Goal: Task Accomplishment & Management: Complete application form

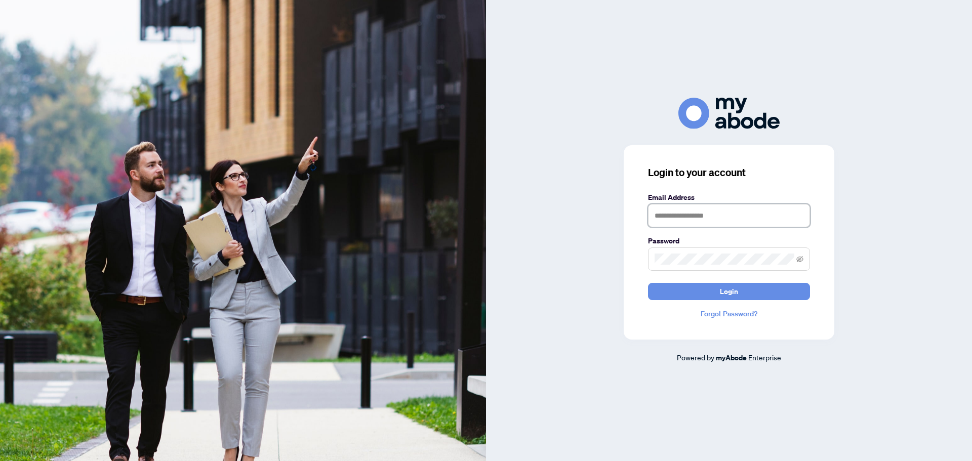
click at [716, 219] on input "text" at bounding box center [729, 215] width 162 height 23
type input "**********"
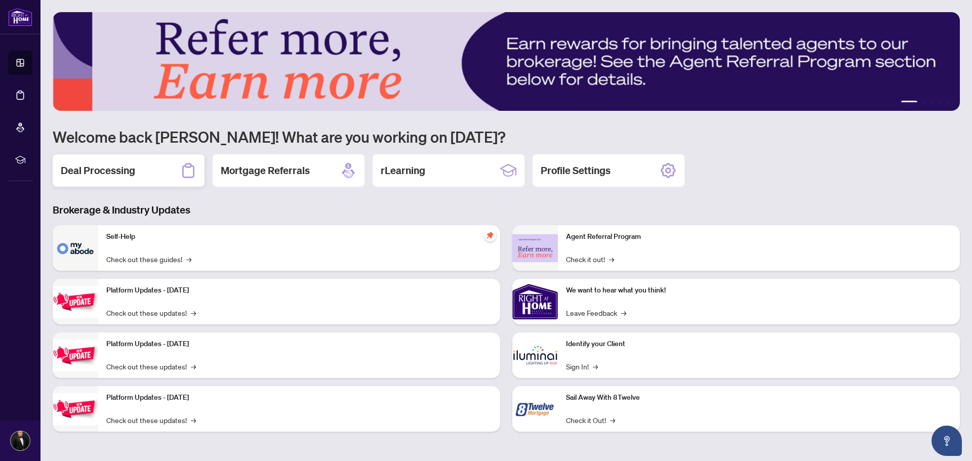
click at [106, 168] on h2 "Deal Processing" at bounding box center [98, 171] width 74 height 14
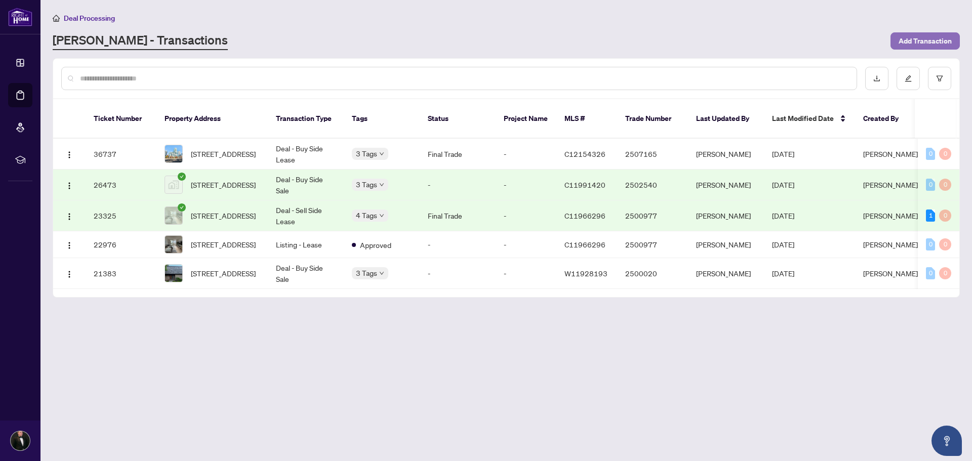
click at [926, 40] on span "Add Transaction" at bounding box center [925, 41] width 53 height 16
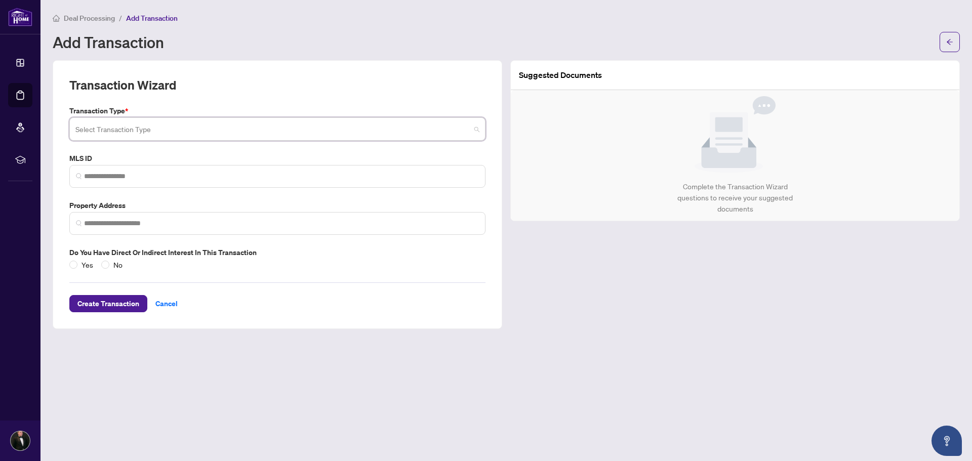
click at [238, 124] on input "search" at bounding box center [272, 130] width 395 height 22
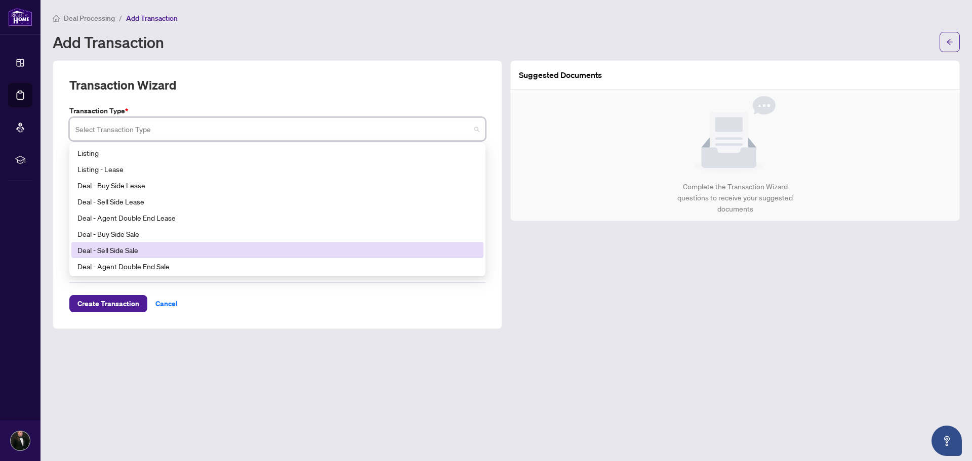
click at [173, 253] on div "Deal - Sell Side Sale" at bounding box center [277, 250] width 400 height 11
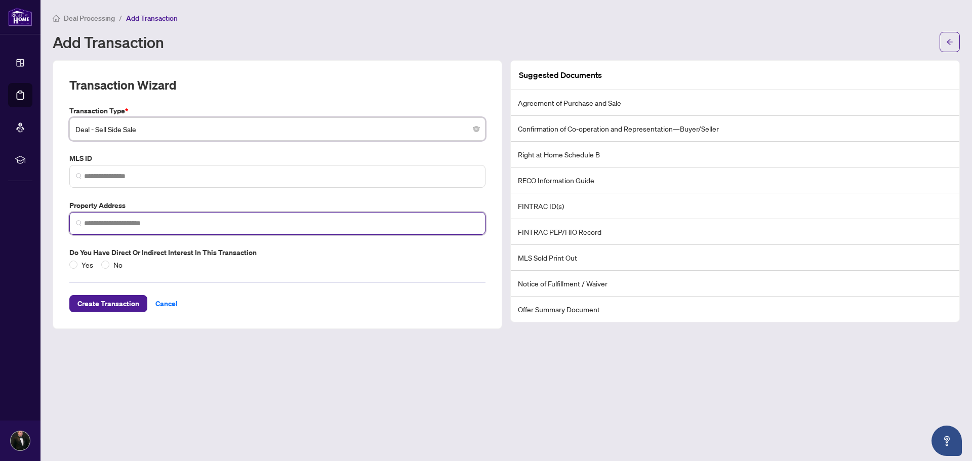
click at [161, 221] on input "search" at bounding box center [281, 223] width 395 height 11
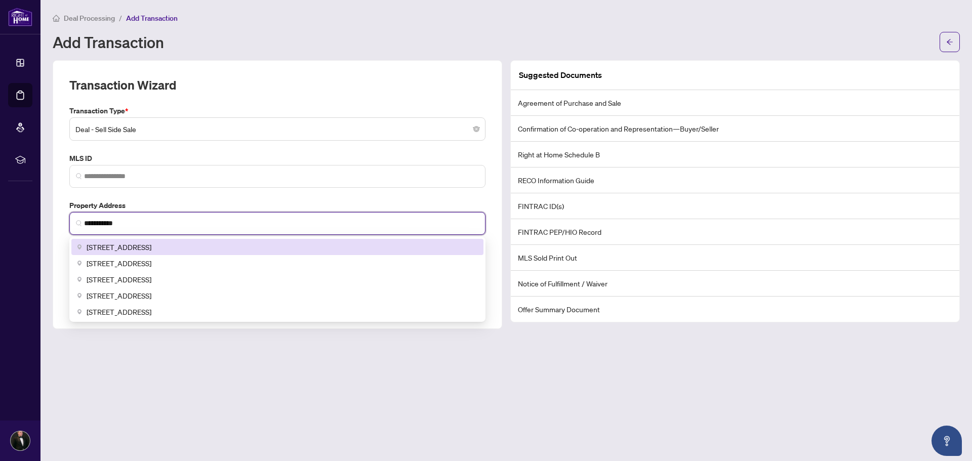
click at [151, 243] on span "[STREET_ADDRESS]" at bounding box center [119, 246] width 65 height 11
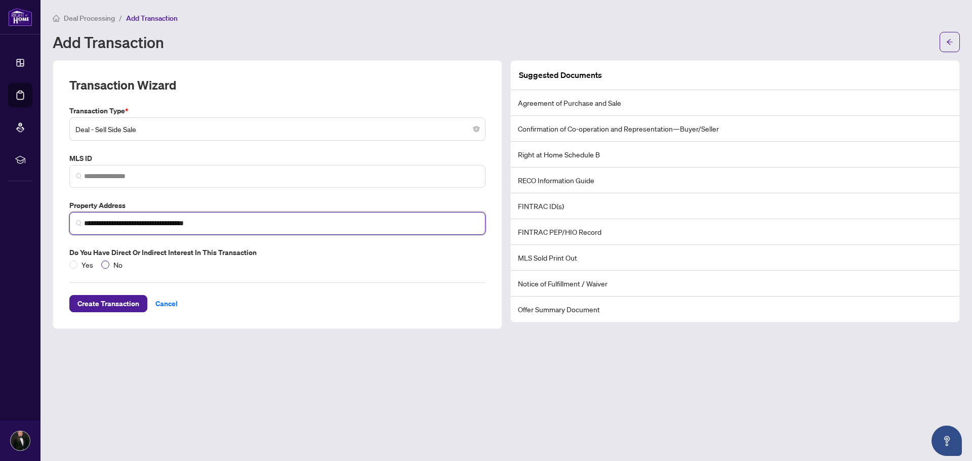
type input "**********"
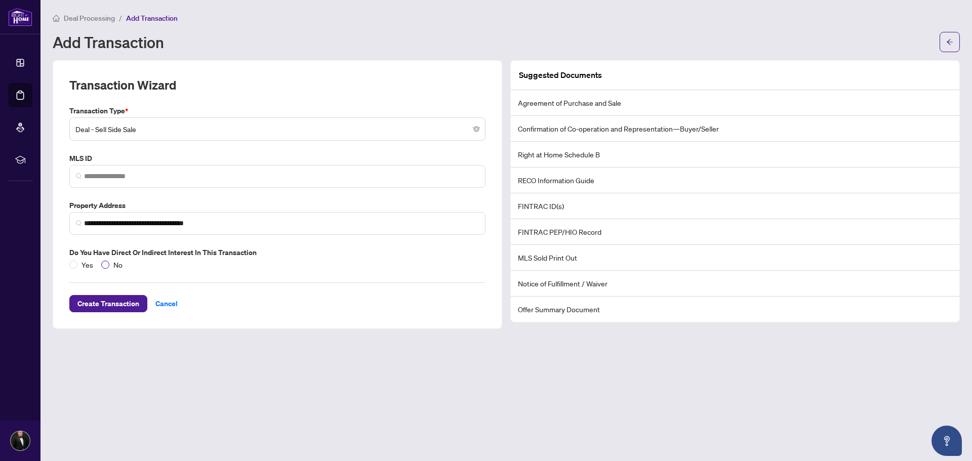
click at [109, 263] on span "No" at bounding box center [117, 264] width 17 height 11
click at [84, 119] on span "Deal - Sell Side Sale" at bounding box center [277, 128] width 404 height 19
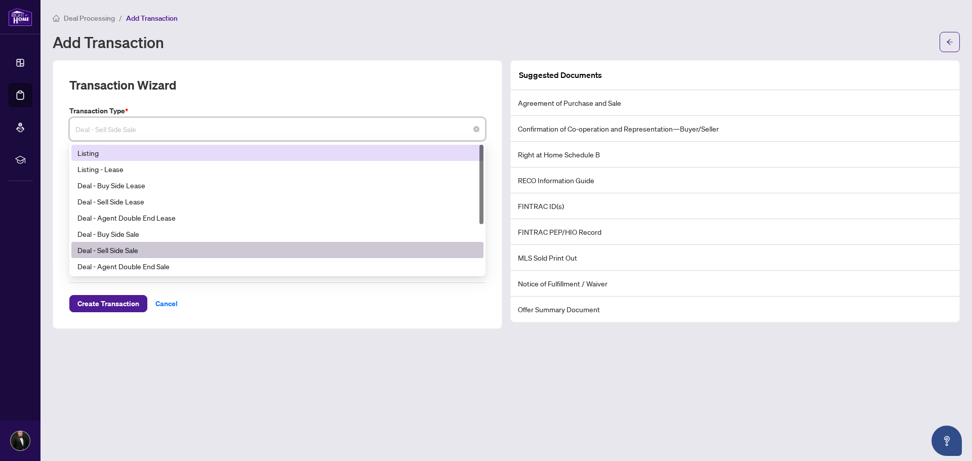
click at [148, 157] on div "Listing" at bounding box center [277, 152] width 400 height 11
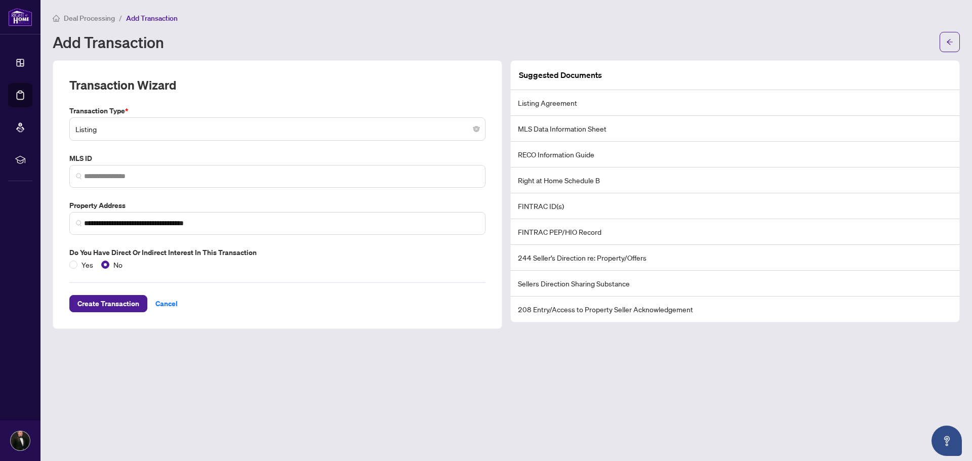
click at [135, 339] on main "**********" at bounding box center [505, 230] width 931 height 461
click at [124, 306] on span "Create Transaction" at bounding box center [108, 304] width 62 height 16
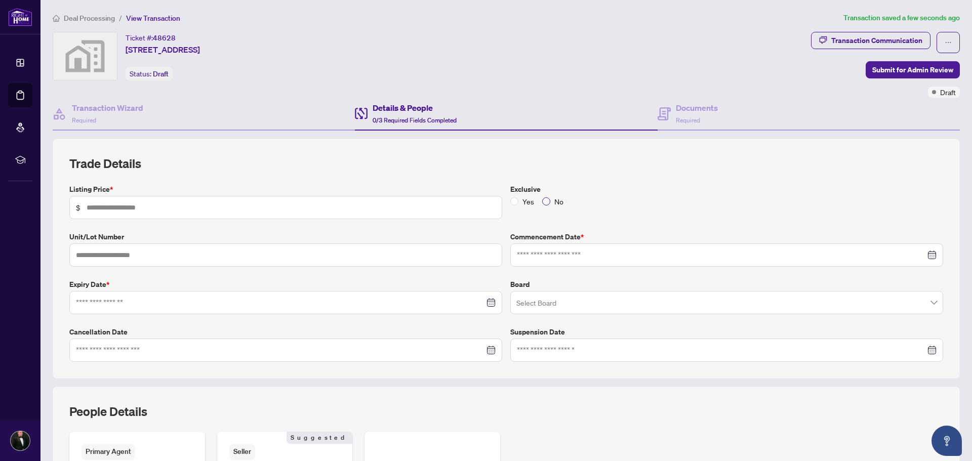
click at [543, 196] on label "No" at bounding box center [554, 201] width 25 height 11
click at [379, 198] on span "$" at bounding box center [285, 207] width 433 height 23
type input "*******"
click at [619, 254] on input at bounding box center [721, 255] width 409 height 11
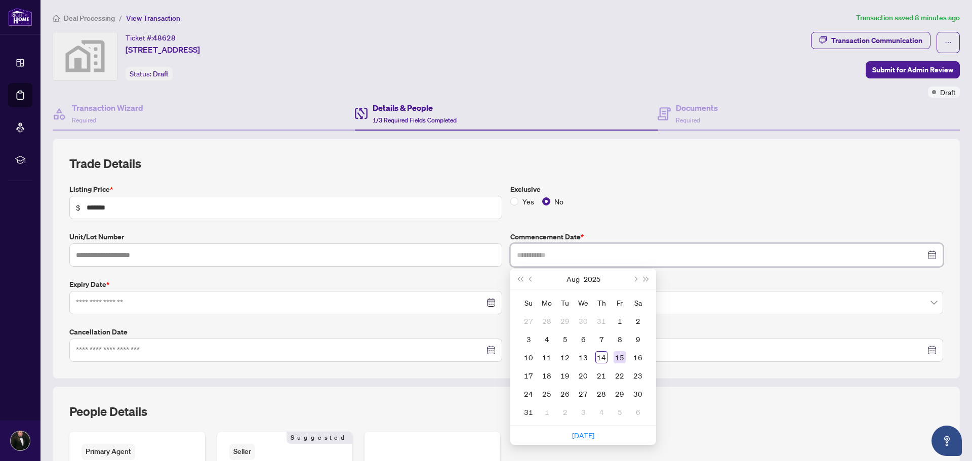
type input "**********"
click at [617, 356] on div "15" at bounding box center [620, 357] width 12 height 12
click at [481, 307] on div at bounding box center [286, 302] width 420 height 11
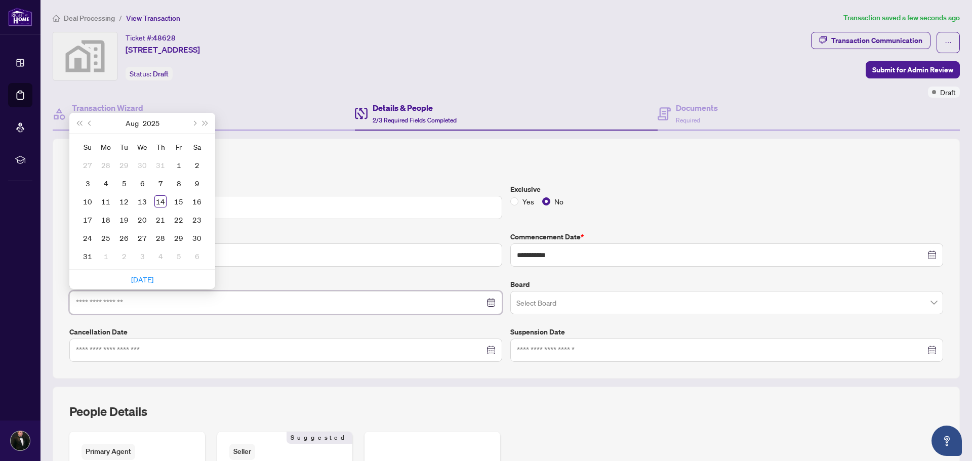
click at [486, 304] on div at bounding box center [286, 302] width 420 height 11
type input "**********"
click at [191, 120] on button "Next month (PageDown)" at bounding box center [193, 123] width 11 height 20
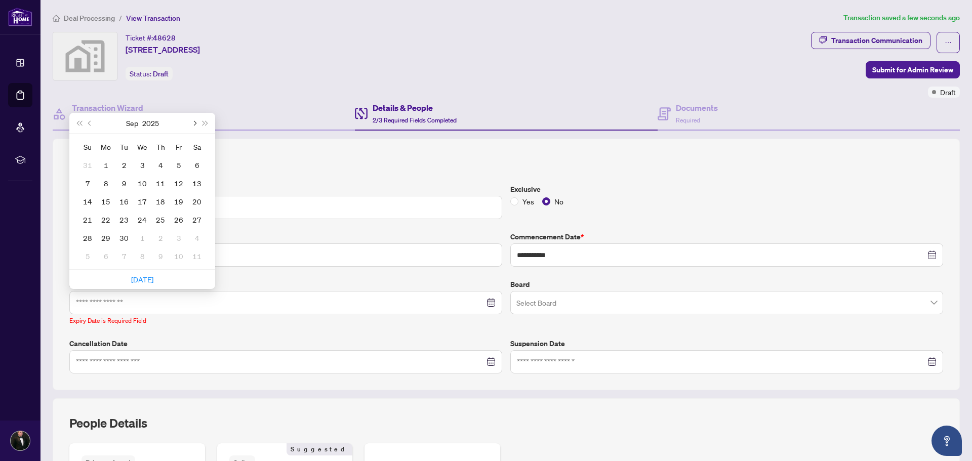
click at [191, 120] on button "Next month (PageDown)" at bounding box center [193, 123] width 11 height 20
type input "**********"
click at [140, 237] on div "31" at bounding box center [142, 238] width 12 height 12
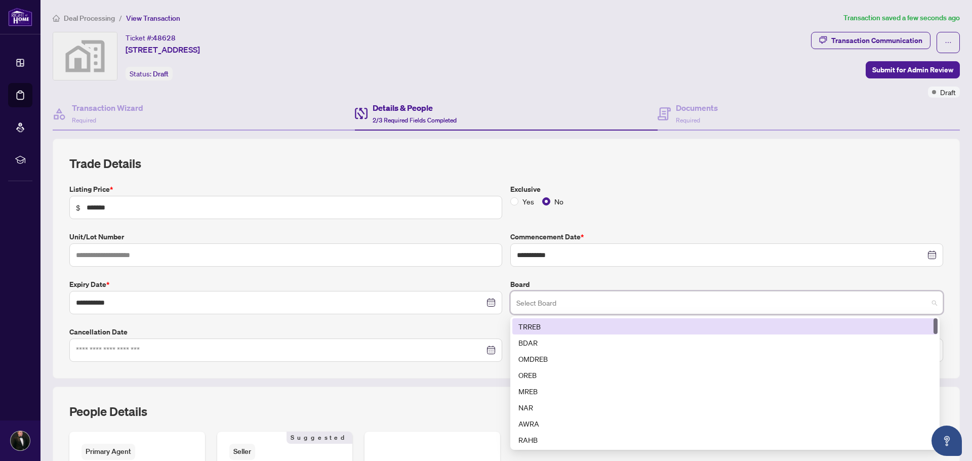
click at [560, 300] on input "search" at bounding box center [722, 304] width 412 height 22
click at [538, 322] on div "TRREB" at bounding box center [724, 326] width 413 height 11
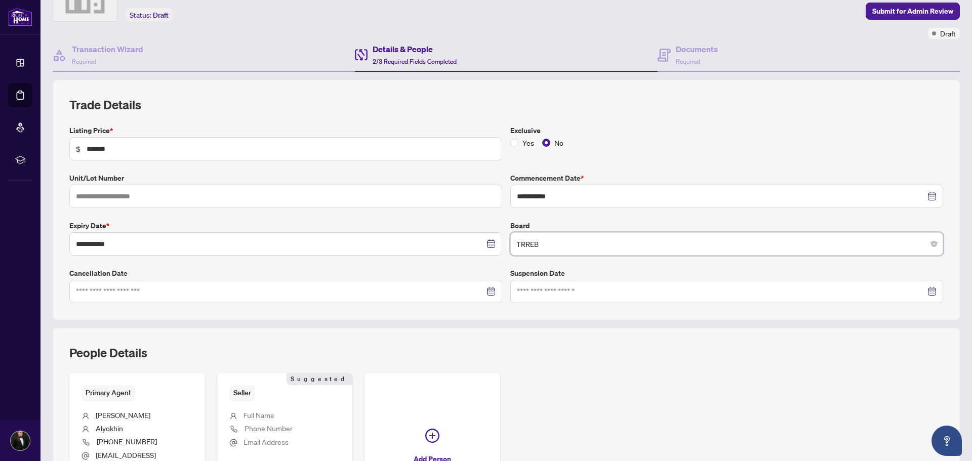
scroll to position [199, 0]
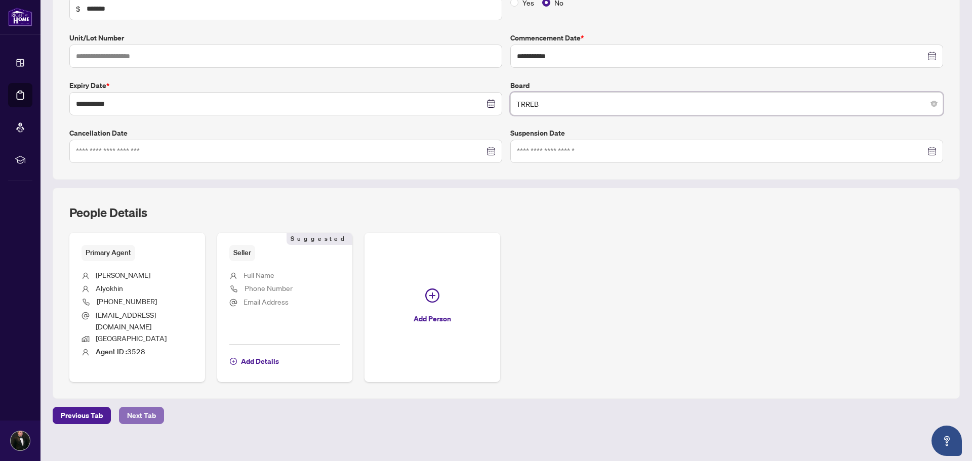
click at [154, 408] on span "Next Tab" at bounding box center [141, 416] width 29 height 16
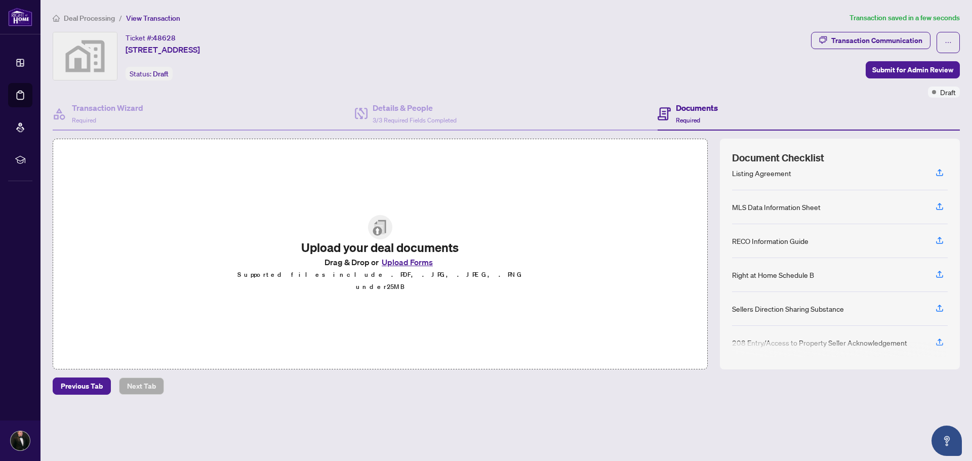
scroll to position [70, 0]
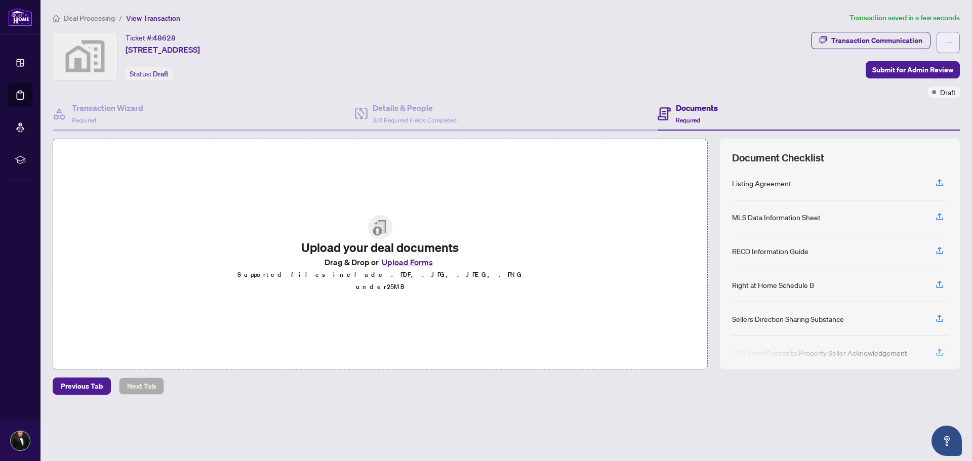
click at [958, 39] on button "button" at bounding box center [948, 42] width 23 height 21
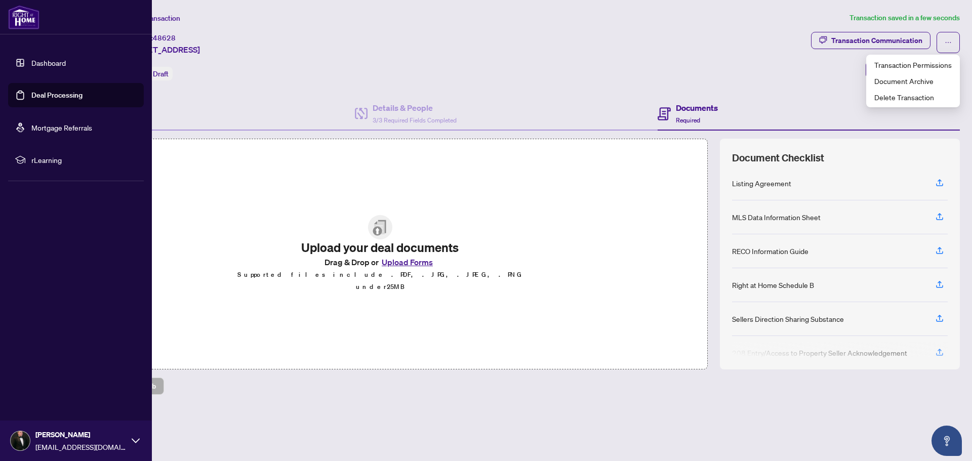
click at [66, 67] on link "Dashboard" at bounding box center [48, 62] width 34 height 9
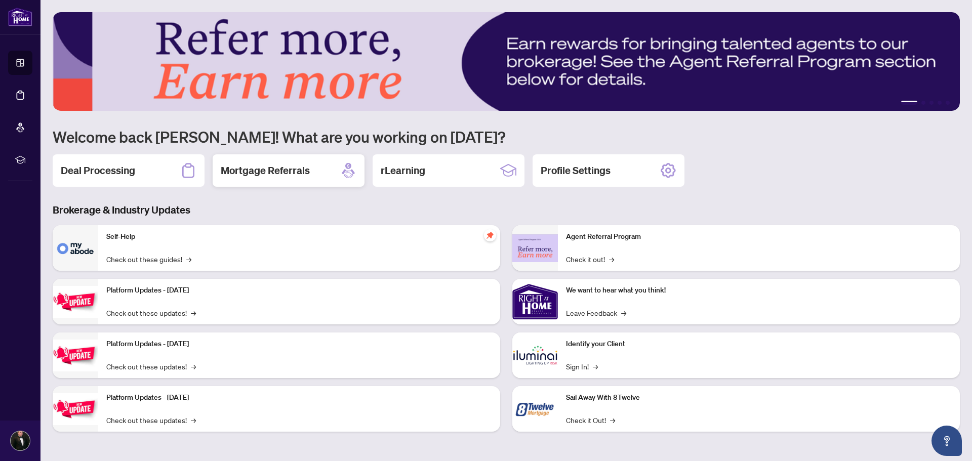
click at [288, 176] on h2 "Mortgage Referrals" at bounding box center [265, 171] width 89 height 14
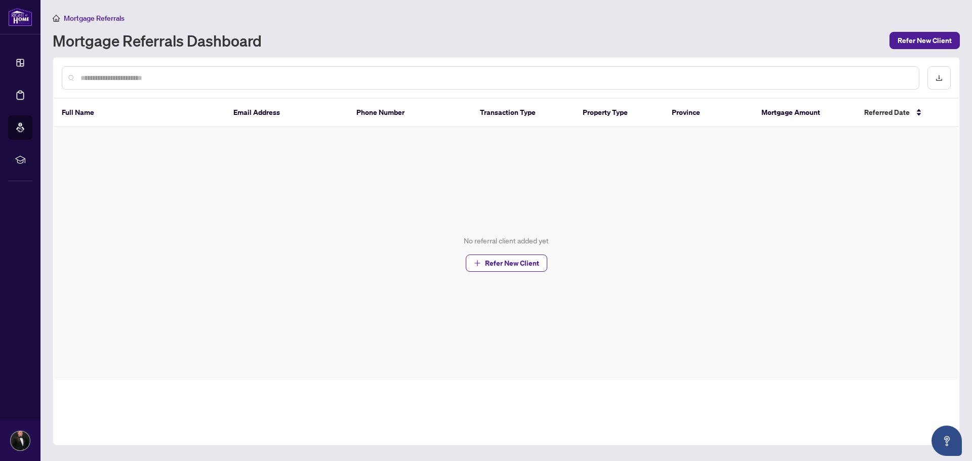
click at [88, 20] on span "Mortgage Referrals" at bounding box center [94, 18] width 61 height 9
click at [934, 41] on span "Refer New Client" at bounding box center [925, 40] width 54 height 16
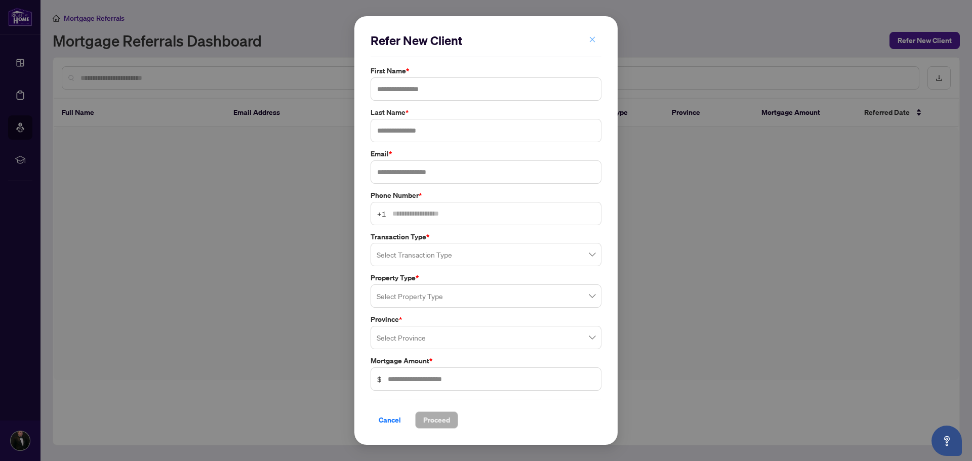
click at [592, 35] on span "button" at bounding box center [592, 40] width 7 height 16
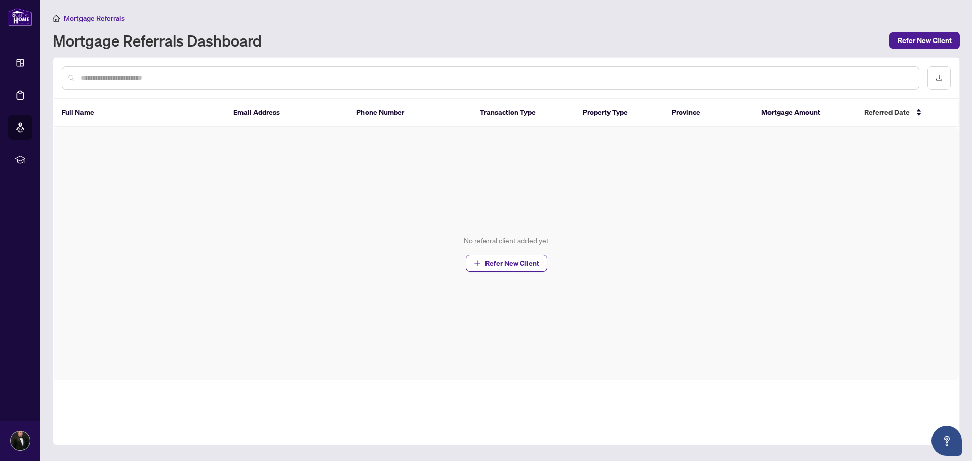
click at [71, 18] on span "Mortgage Referrals" at bounding box center [94, 18] width 61 height 9
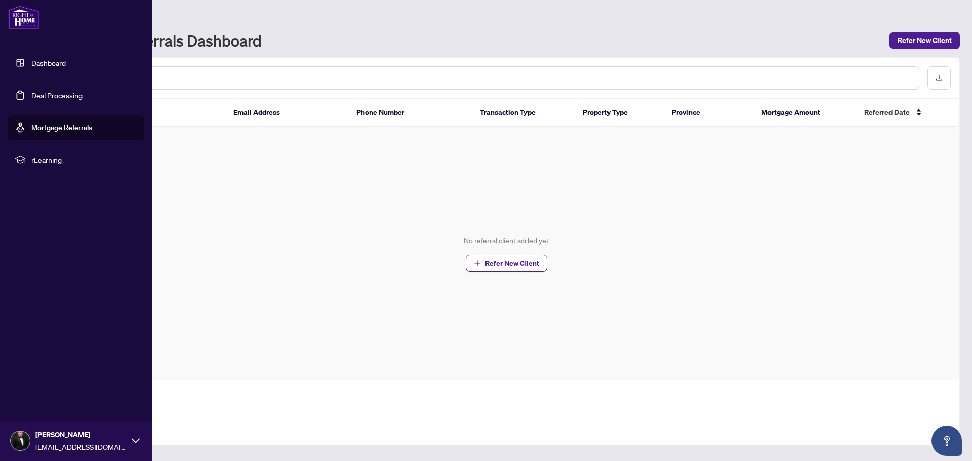
click at [34, 60] on link "Dashboard" at bounding box center [48, 62] width 34 height 9
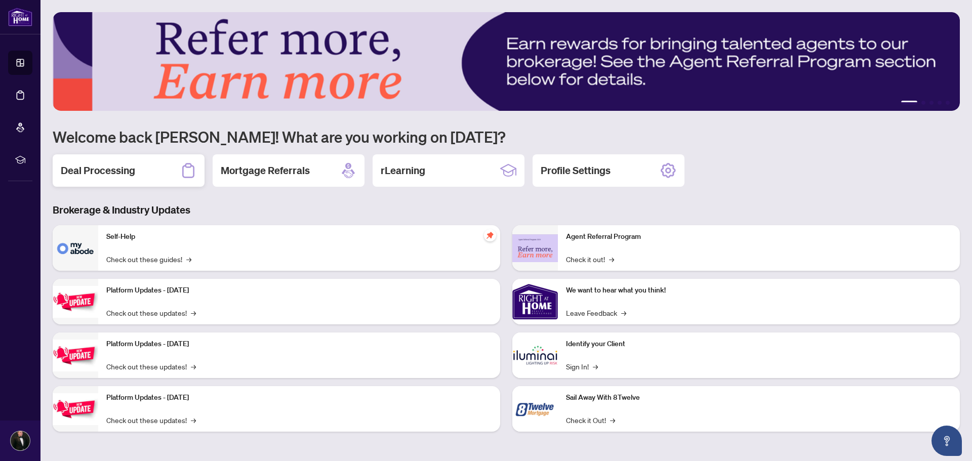
click at [93, 169] on h2 "Deal Processing" at bounding box center [98, 171] width 74 height 14
